Goal: Task Accomplishment & Management: Manage account settings

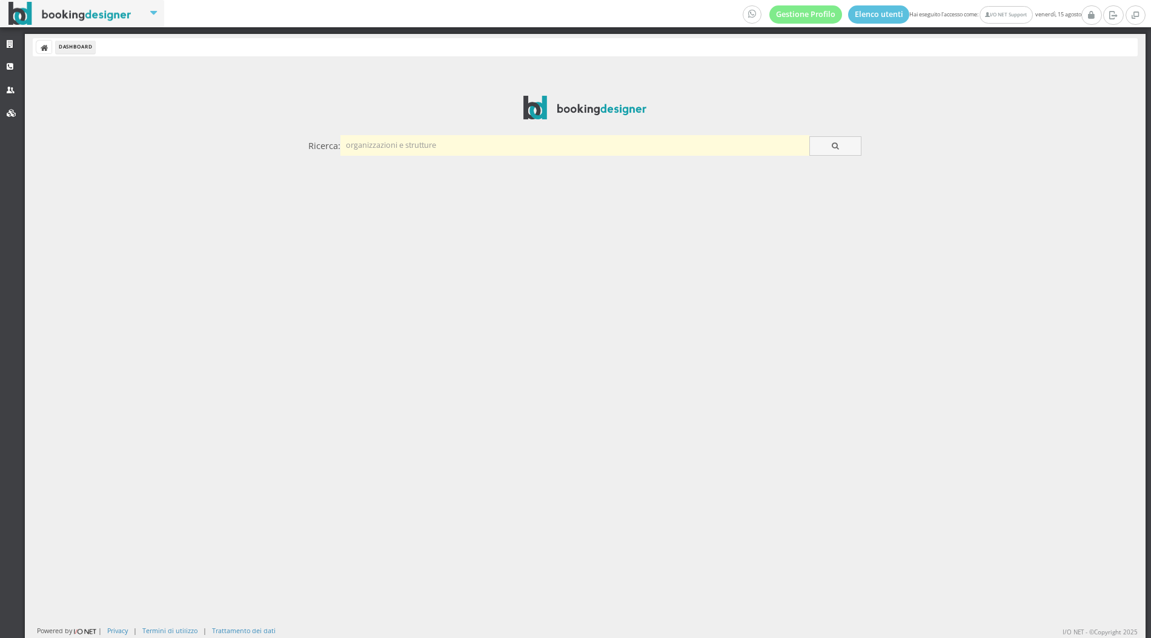
click at [547, 144] on input "text" at bounding box center [574, 145] width 469 height 20
type input "camilla"
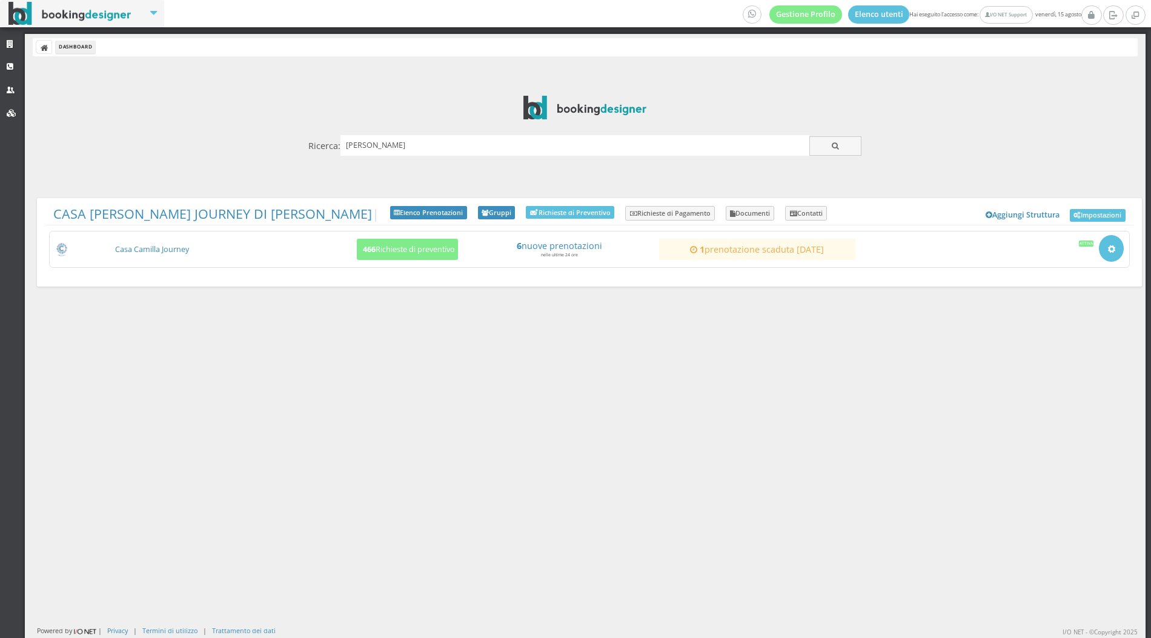
click at [157, 229] on div "CASA CAMILLA JOURNEY DI CAZZATO CAMILLA | Aggiungi Struttura Impostazioni Elenc…" at bounding box center [589, 242] width 1104 height 88
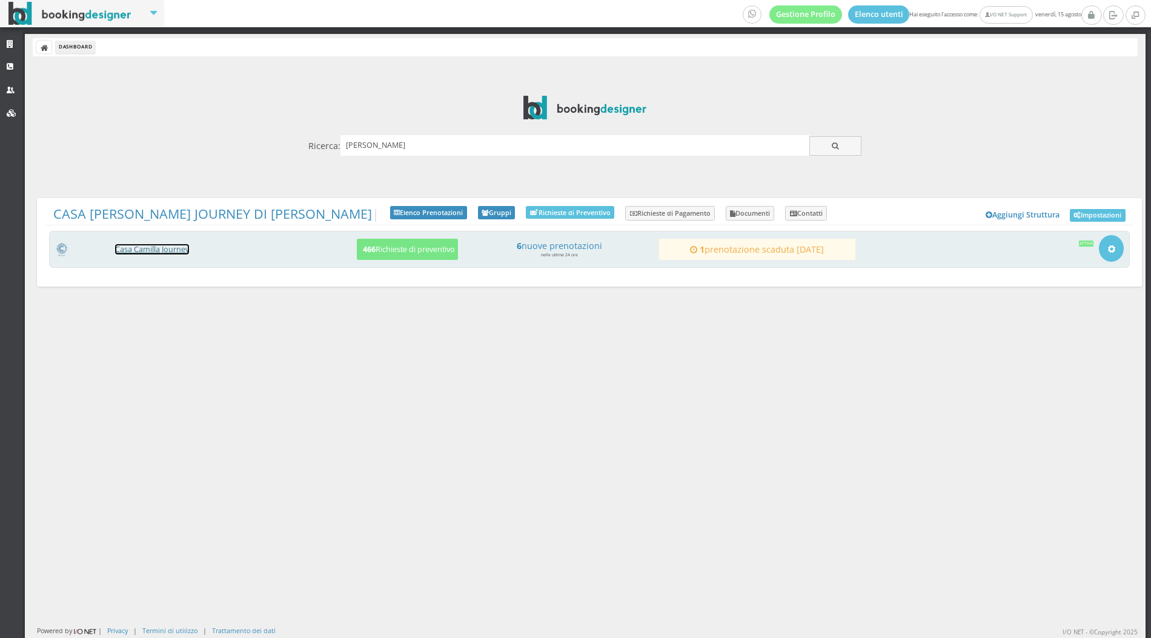
click at [162, 244] on link "Casa Camilla Journey" at bounding box center [152, 249] width 74 height 10
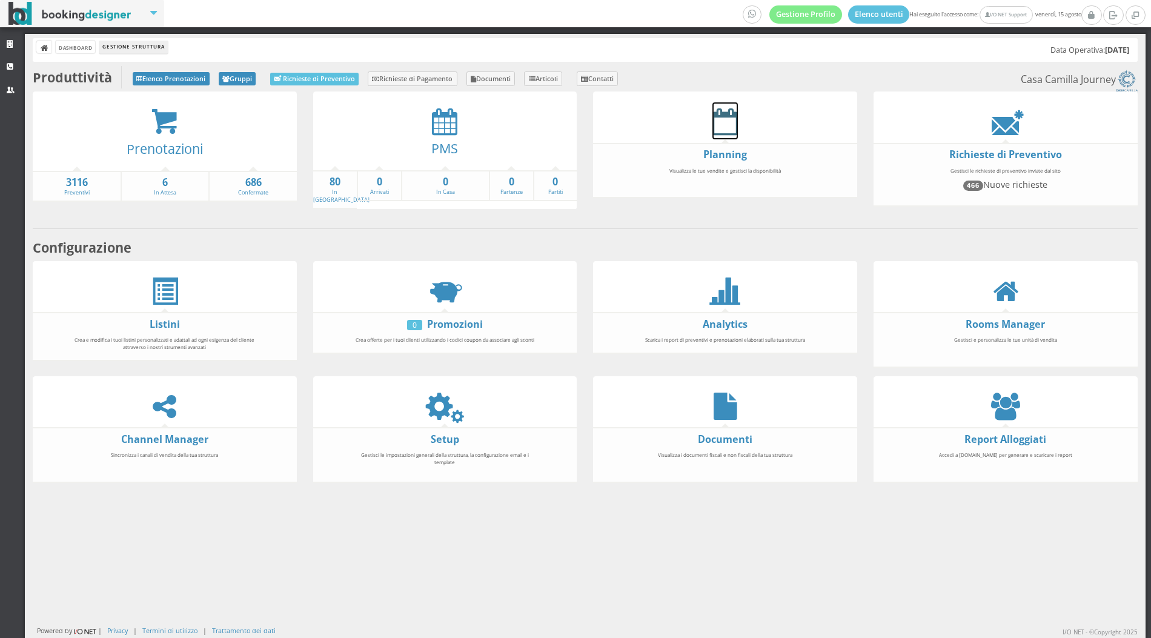
click at [715, 132] on icon at bounding box center [724, 121] width 25 height 27
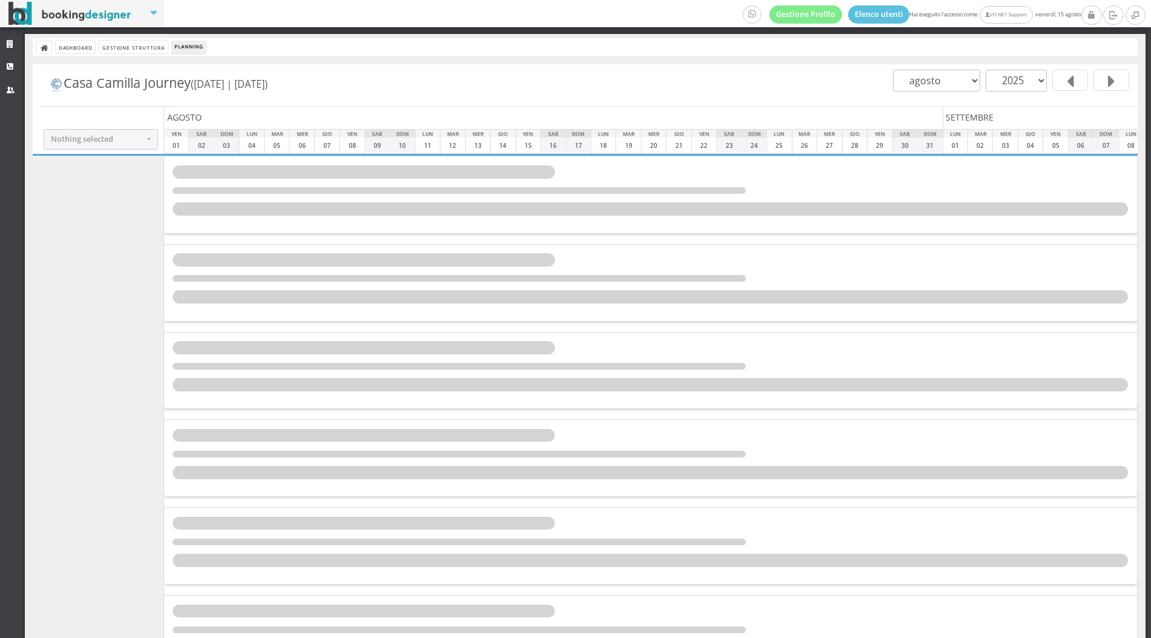
select select
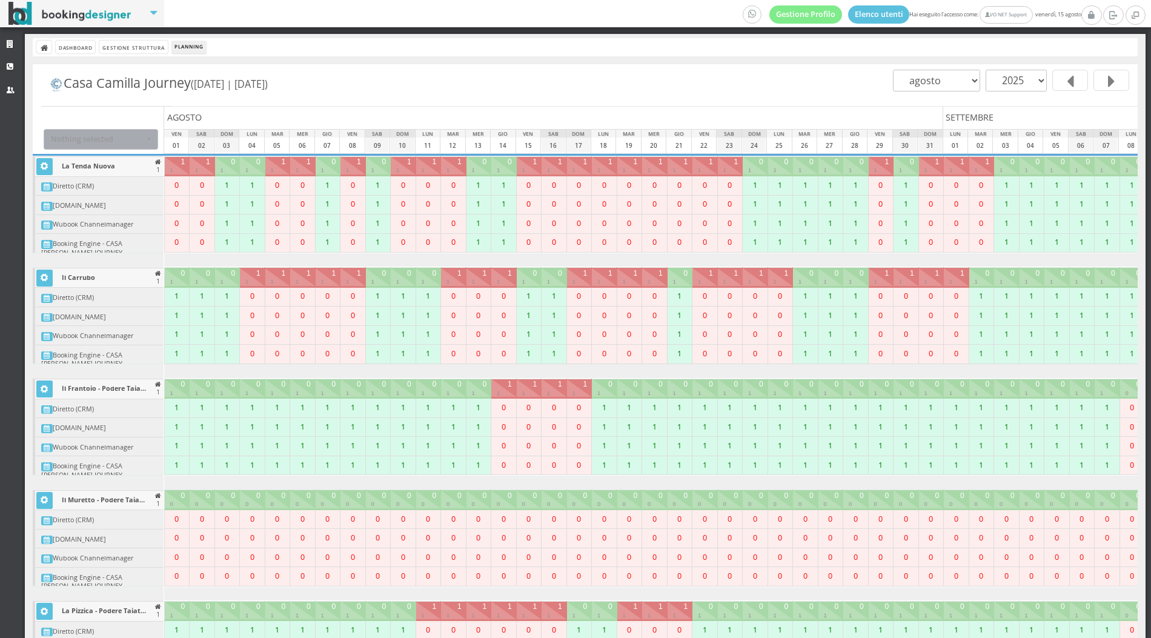
click at [96, 139] on span "Nothing selected" at bounding box center [97, 138] width 93 height 9
type input "jazz"
select select "20925"
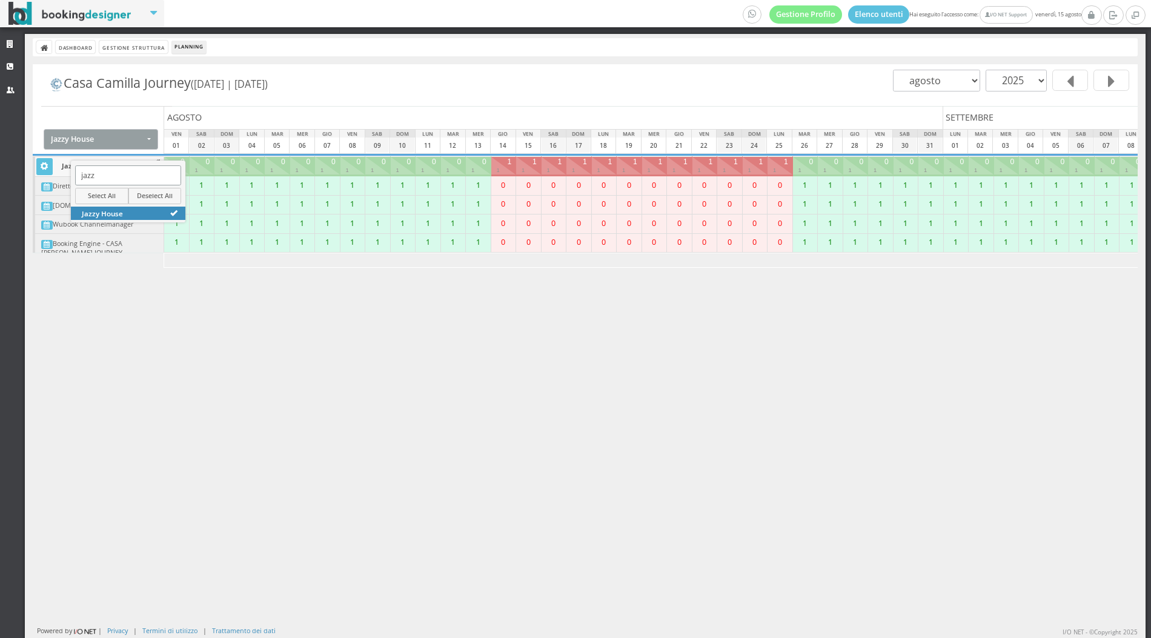
type input "jazz"
click at [517, 95] on div "Casa Camilla Journey (01-08-2025 | 29-09-2025) gennaio febbraio marzo aprile ma…" at bounding box center [589, 84] width 1096 height 41
click at [119, 134] on span "Jazzy House" at bounding box center [97, 138] width 93 height 9
type input "tend"
select select "14514"
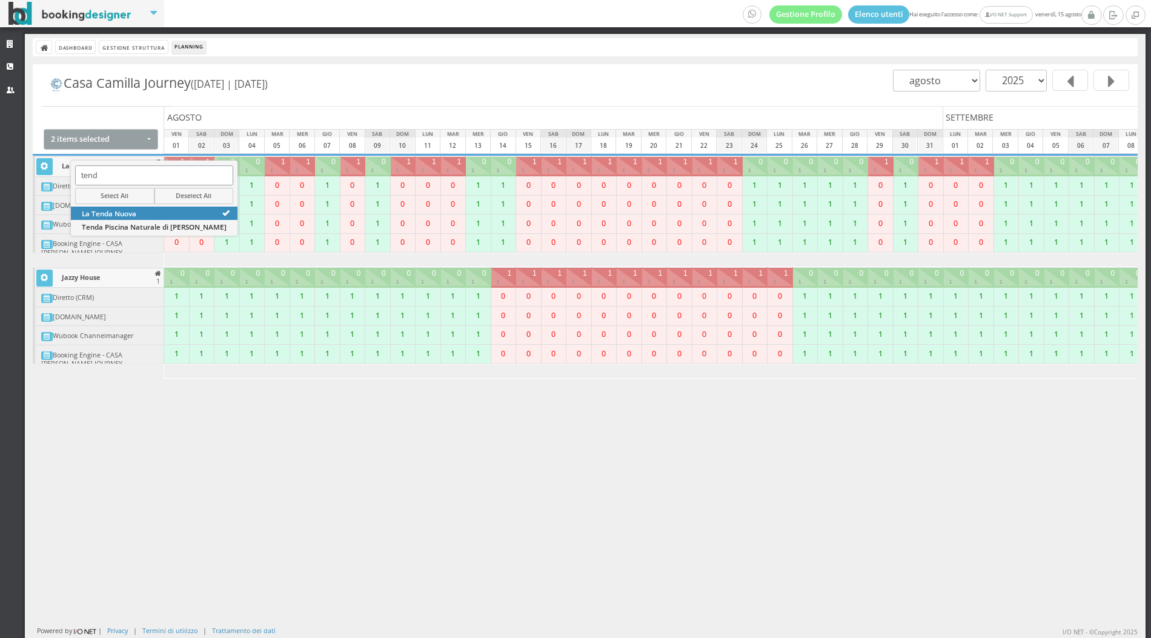
type input "tend"
click at [426, 101] on div "Casa Camilla Journey (01-08-2025 | 29-09-2025) gennaio febbraio marzo aprile ma…" at bounding box center [589, 84] width 1096 height 41
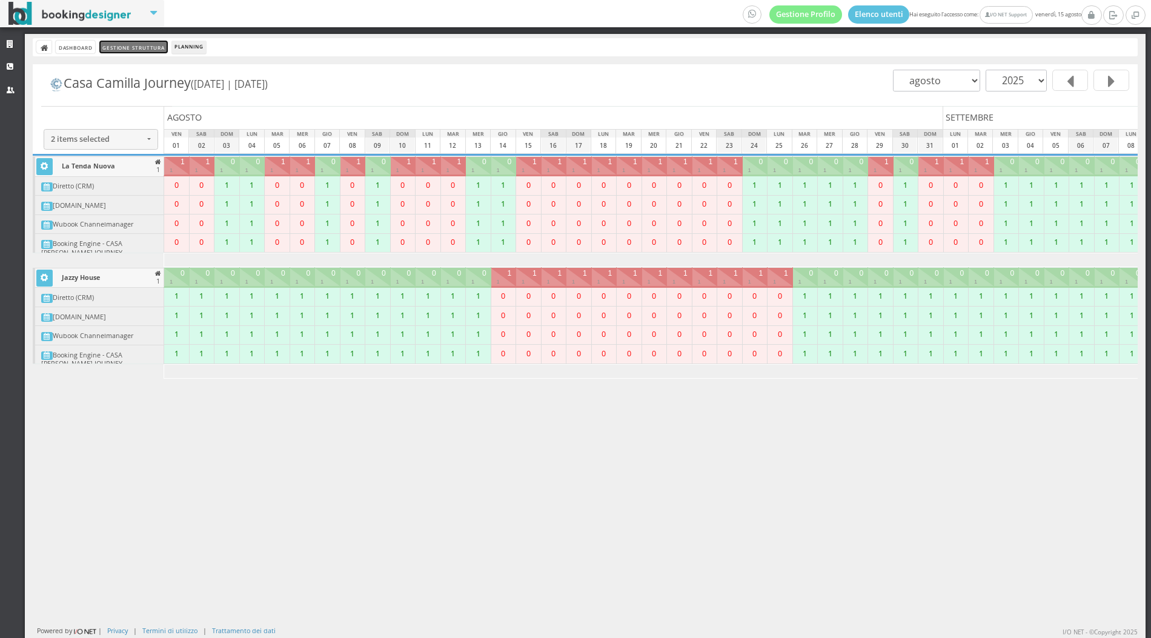
click at [108, 48] on link "Gestione Struttura" at bounding box center [133, 47] width 68 height 13
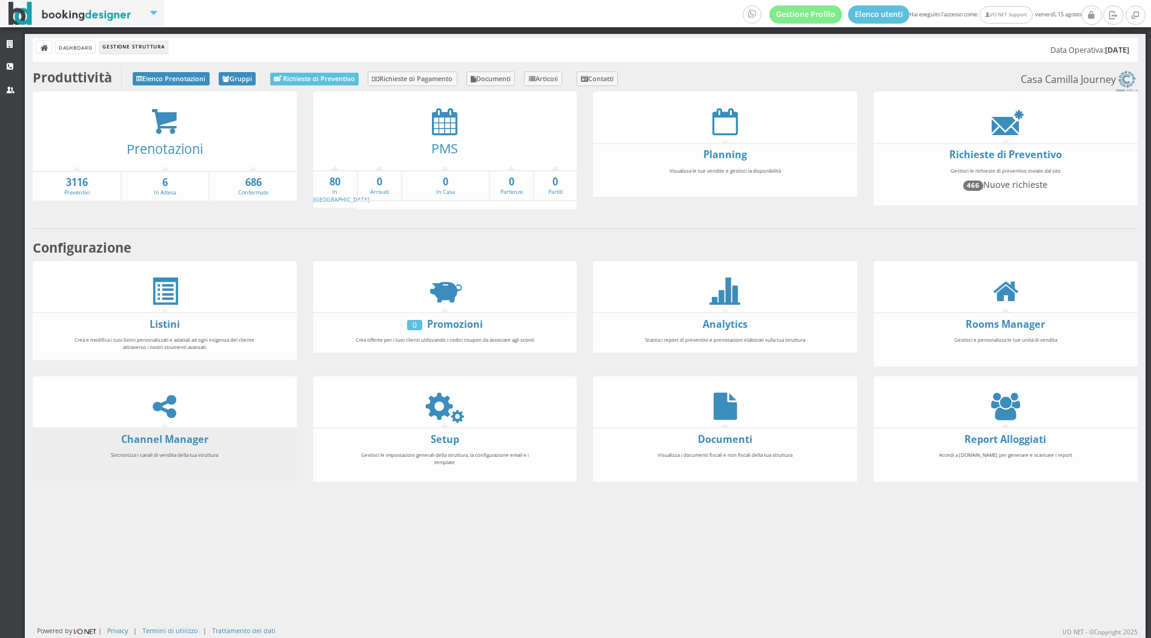
click at [160, 427] on li "Channel Manager Sincronizza i canali di vendita della tua struttura" at bounding box center [165, 455] width 264 height 56
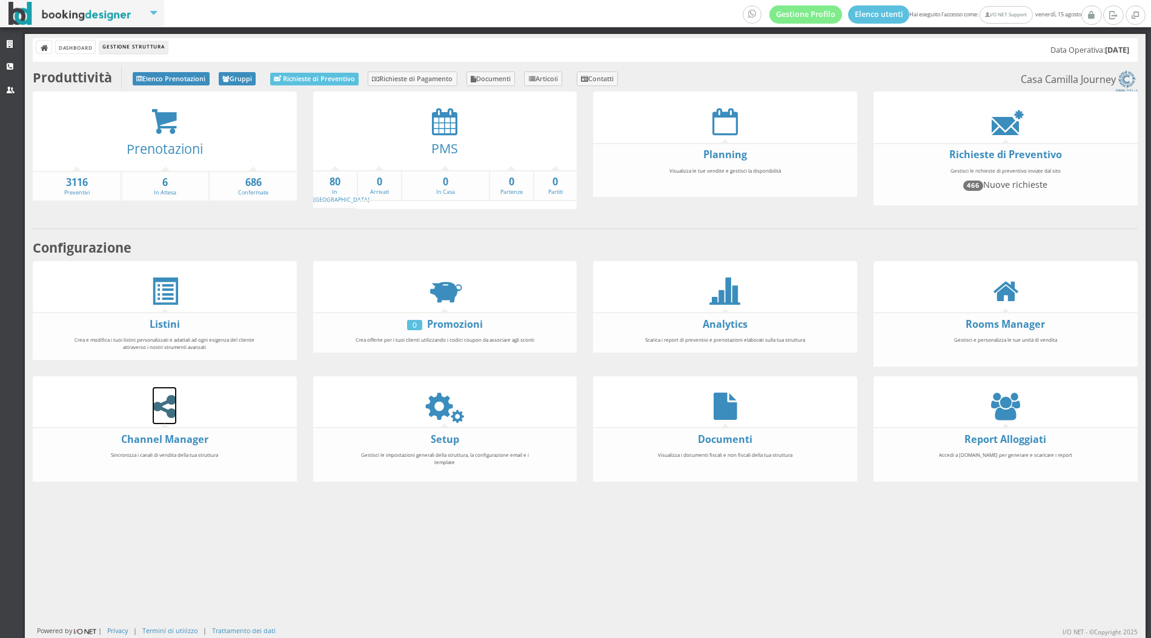
click at [159, 394] on icon at bounding box center [165, 405] width 24 height 27
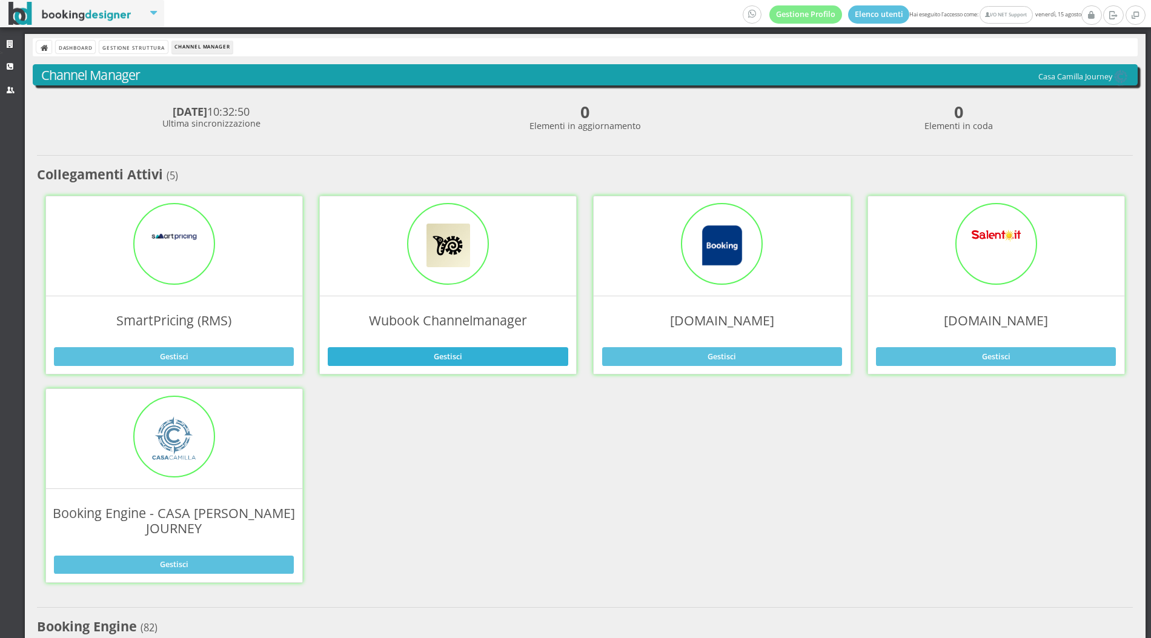
click at [443, 362] on link "Gestisci" at bounding box center [448, 356] width 240 height 18
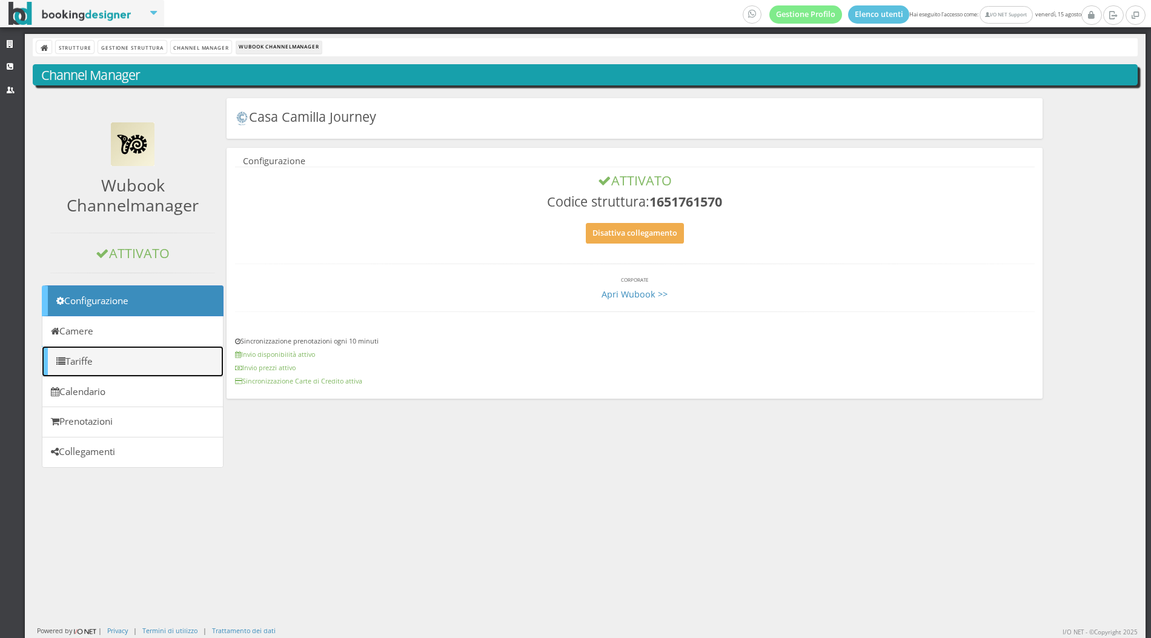
click at [117, 363] on link "Tariffe" at bounding box center [132, 361] width 181 height 31
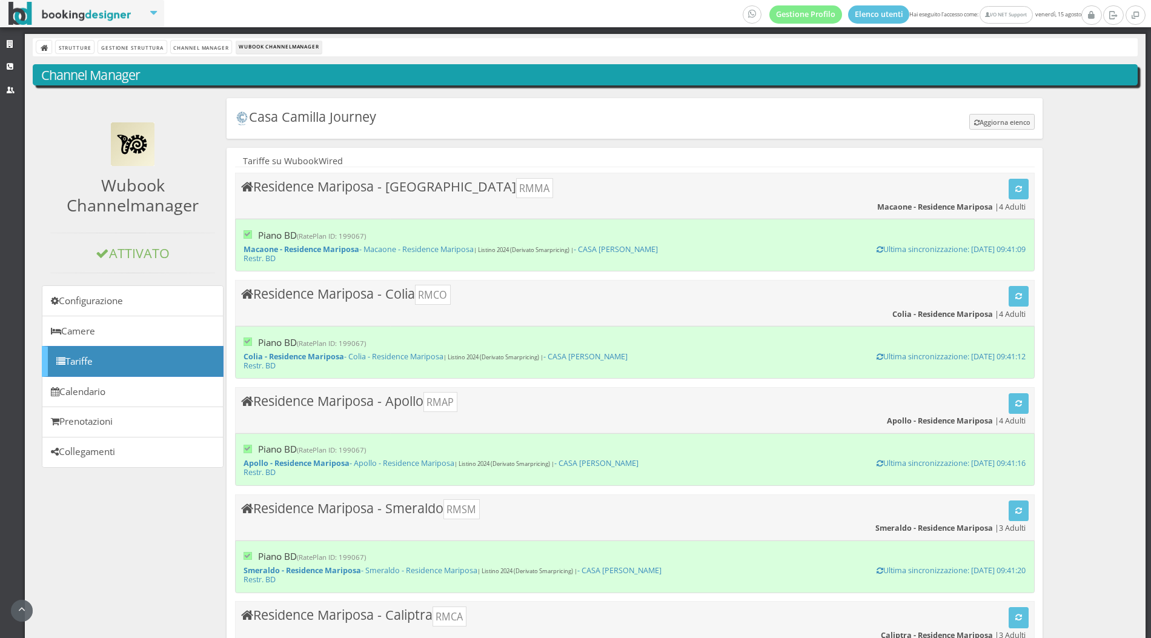
scroll to position [1641, 0]
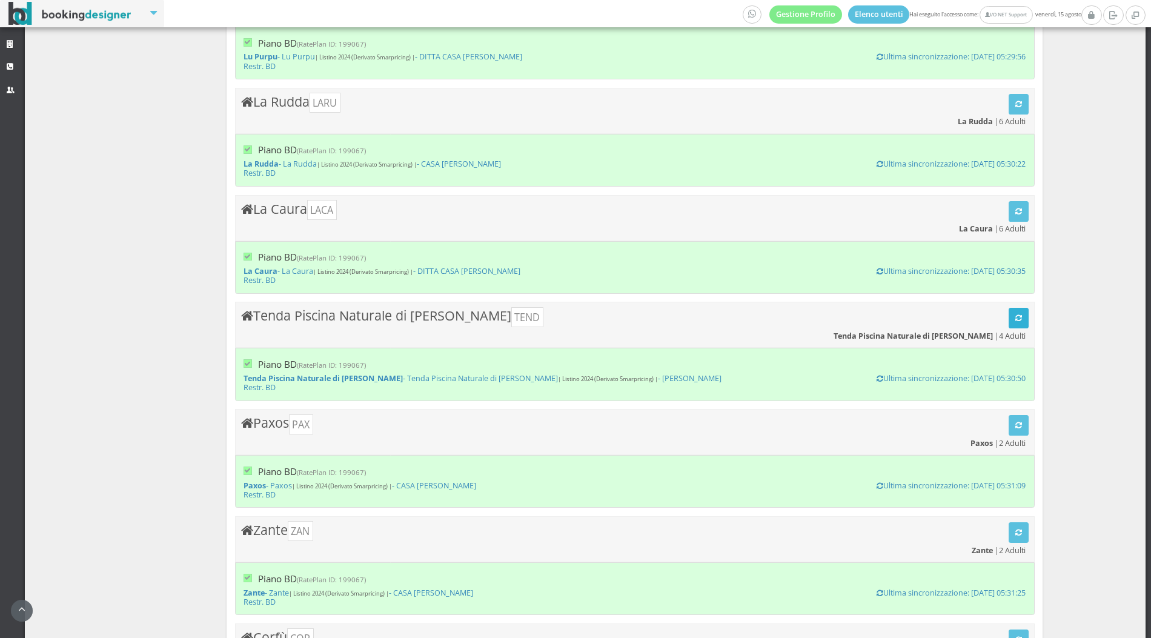
click at [1017, 314] on icon at bounding box center [1018, 318] width 7 height 8
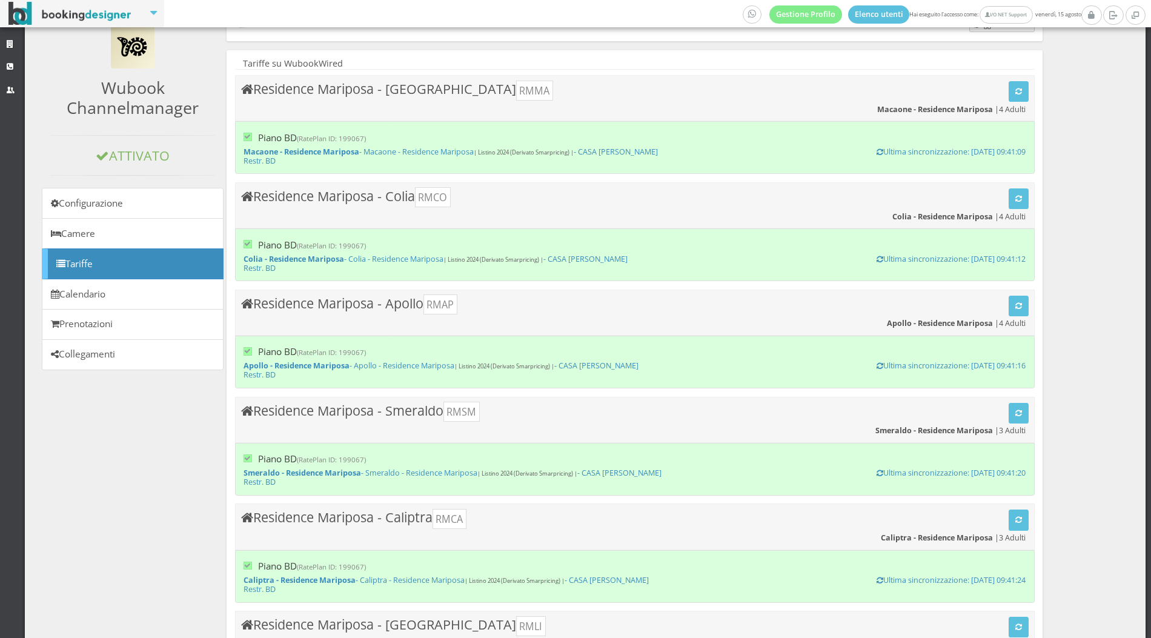
scroll to position [0, 0]
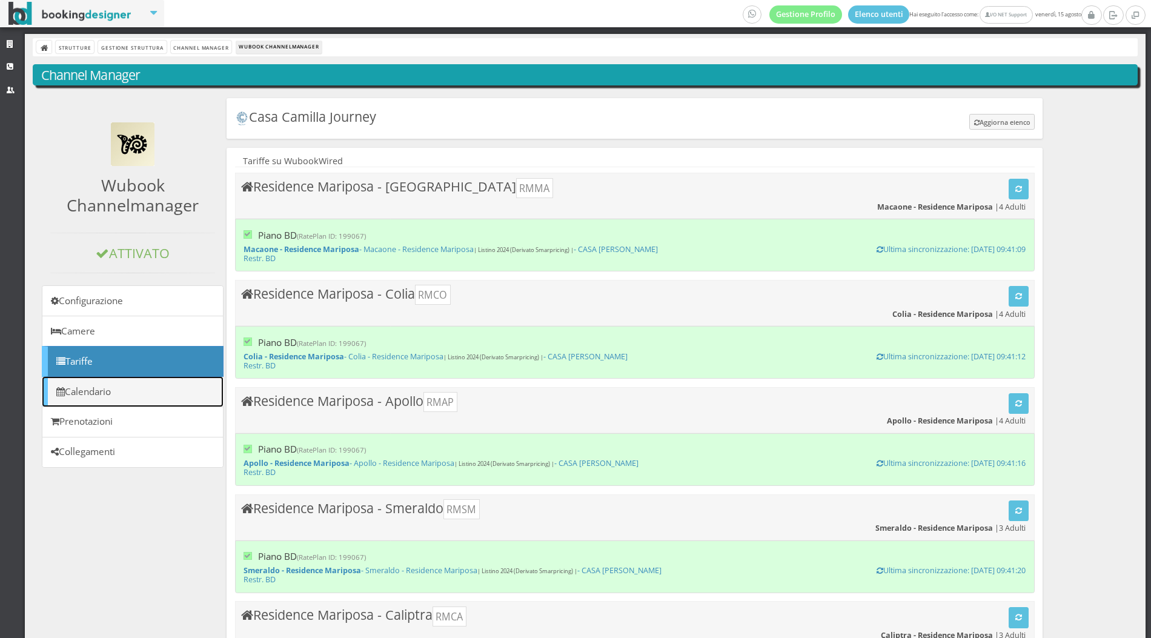
click at [155, 394] on link "Calendario" at bounding box center [132, 391] width 181 height 31
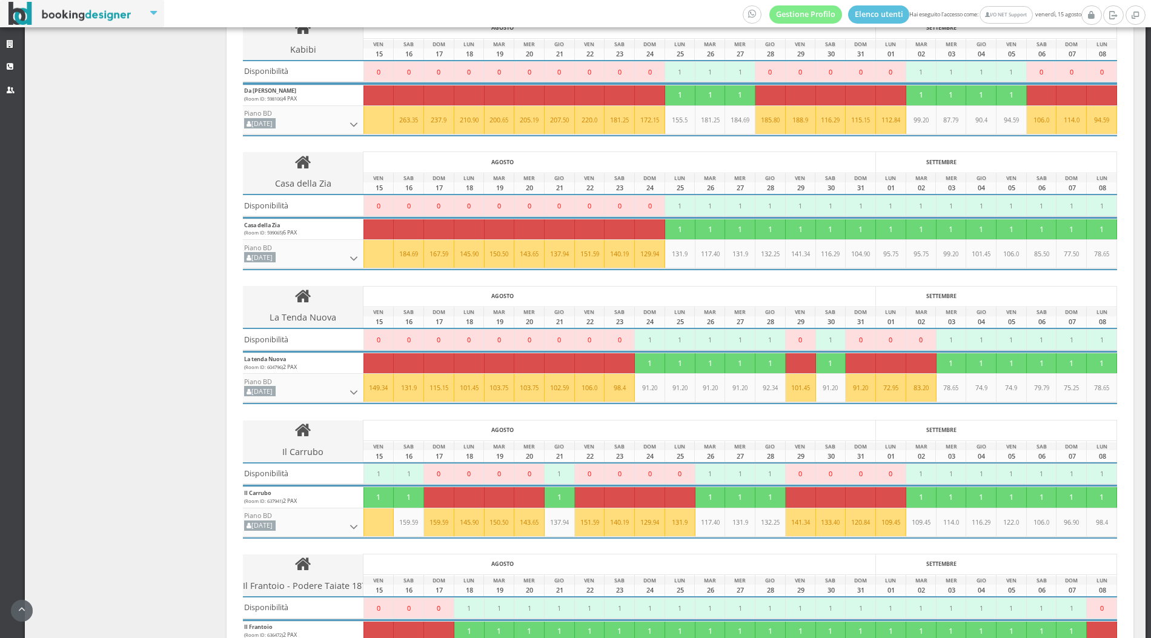
scroll to position [2104, 0]
